Goal: Check status: Check status

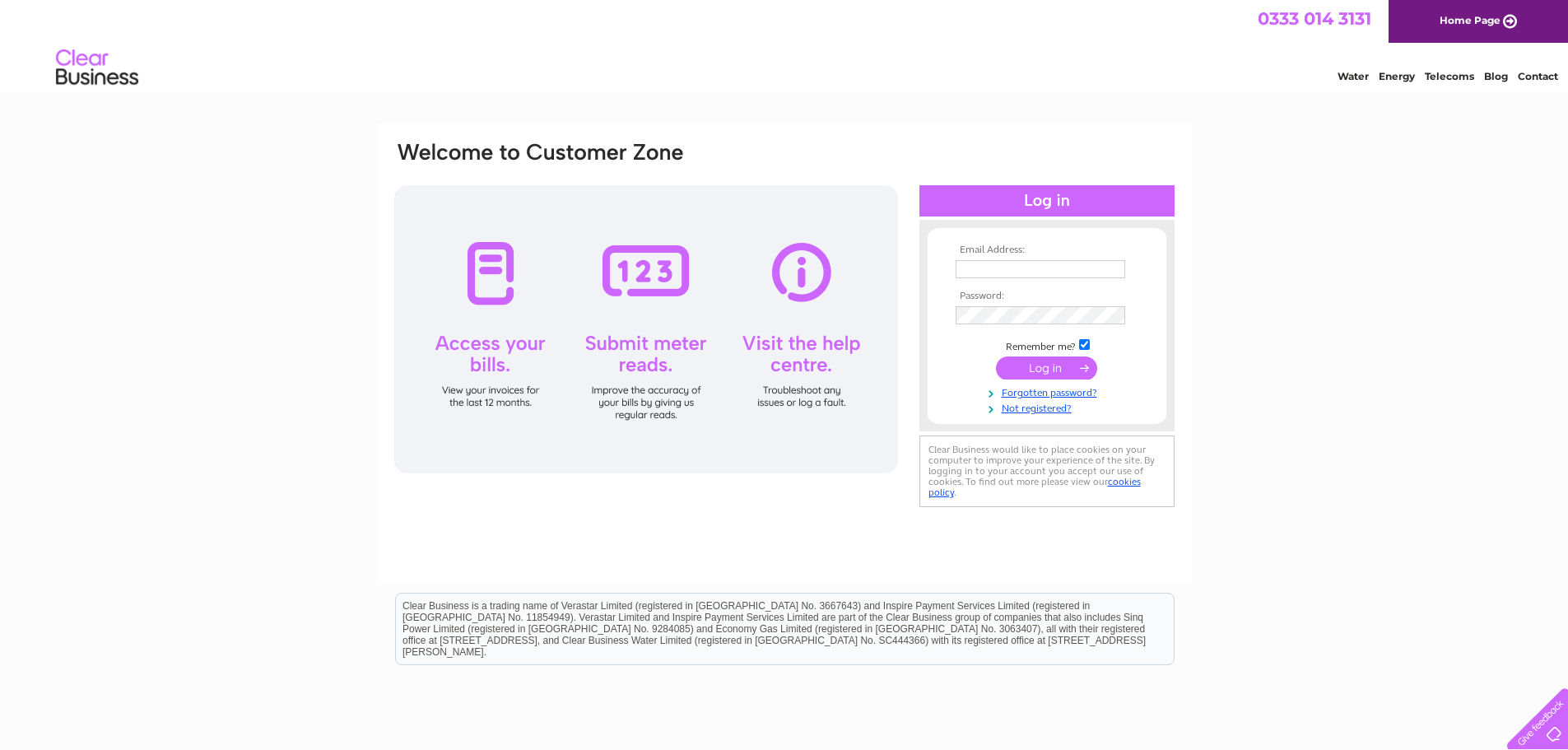
type input "[EMAIL_ADDRESS][DOMAIN_NAME]"
click at [1033, 370] on input "submit" at bounding box center [1047, 369] width 101 height 23
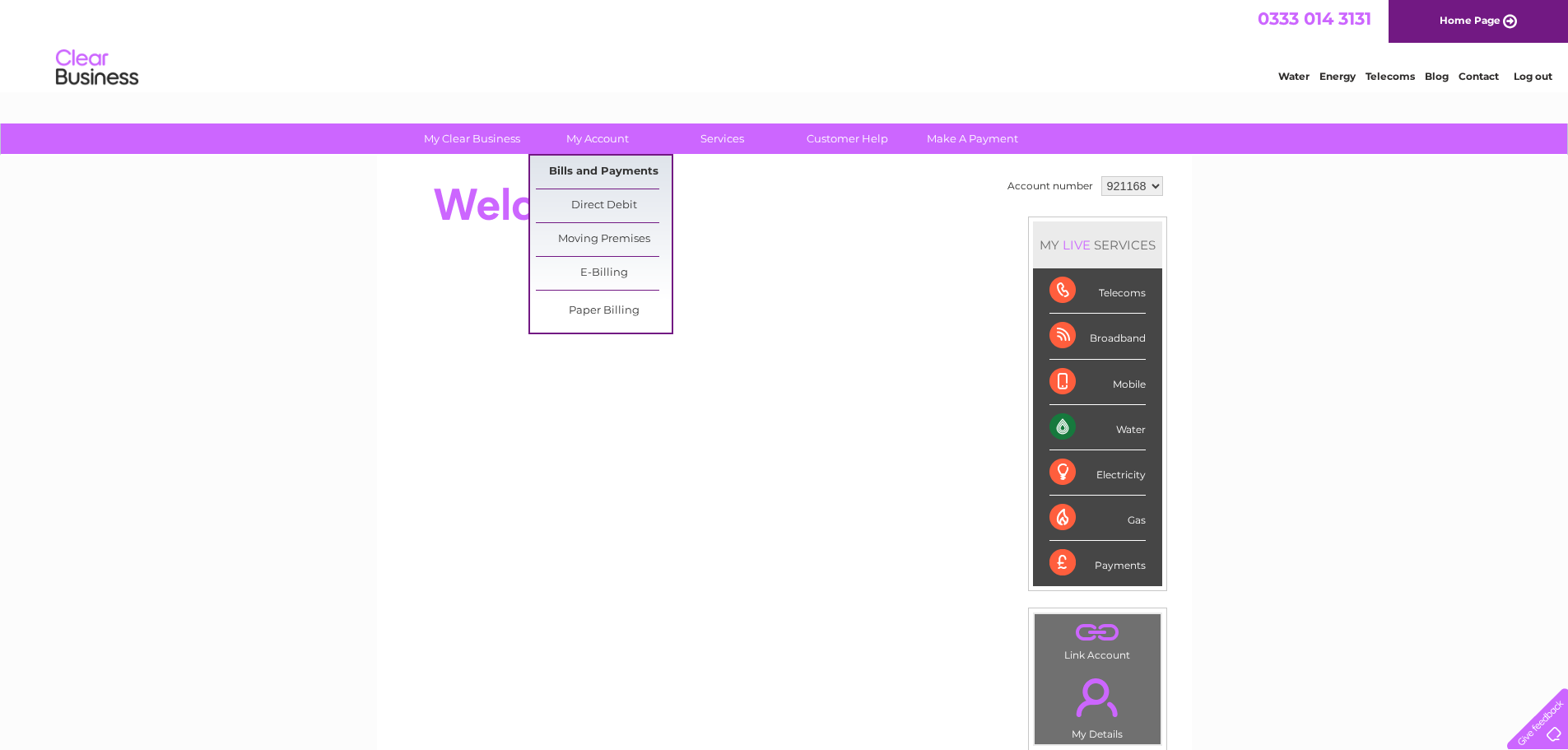
click at [573, 170] on link "Bills and Payments" at bounding box center [603, 172] width 135 height 33
